Goal: Information Seeking & Learning: Learn about a topic

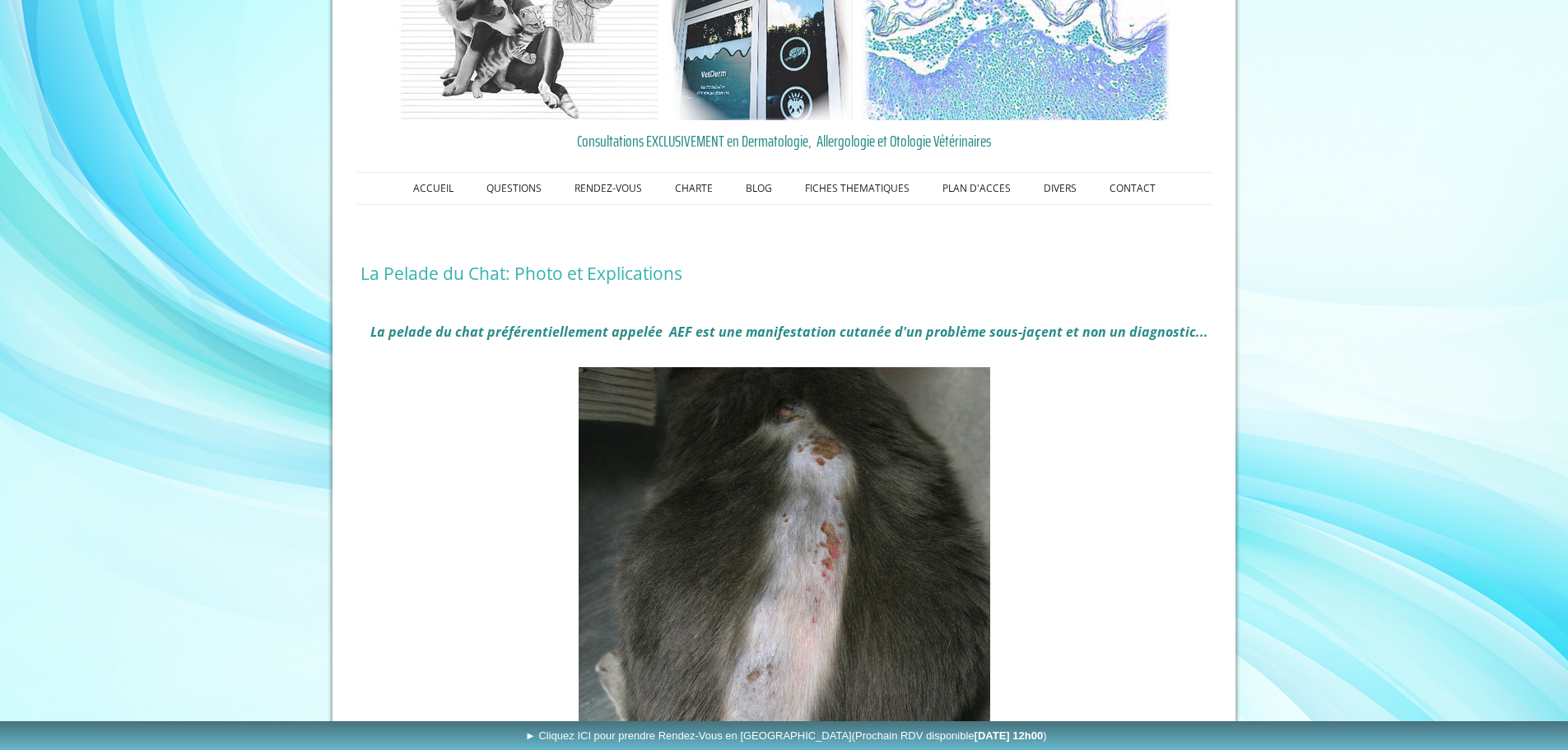
scroll to position [80, 0]
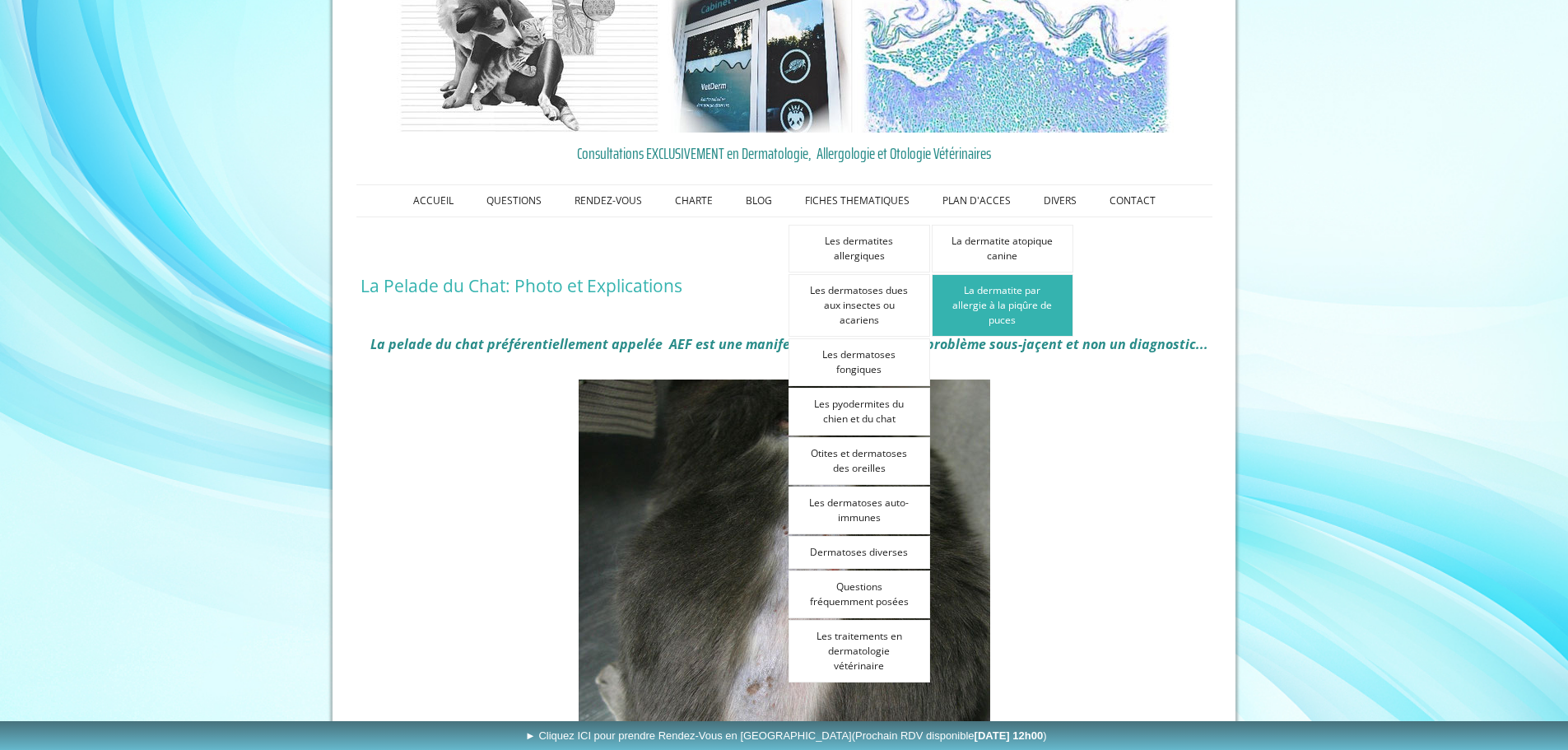
click at [988, 303] on link "La dermatite par allergie à la piqûre de puces" at bounding box center [1001, 305] width 142 height 62
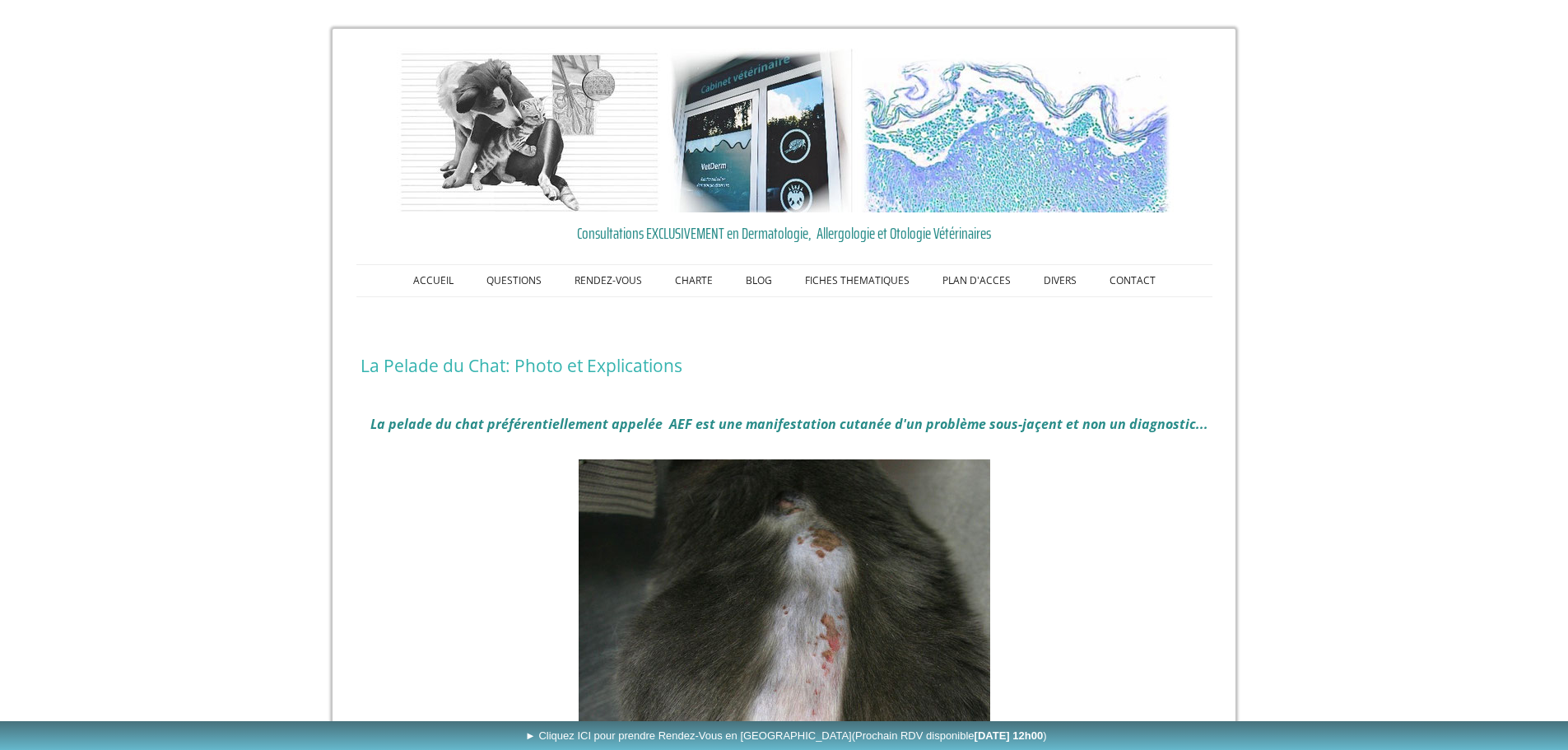
scroll to position [80, 0]
